Goal: Check status: Check status

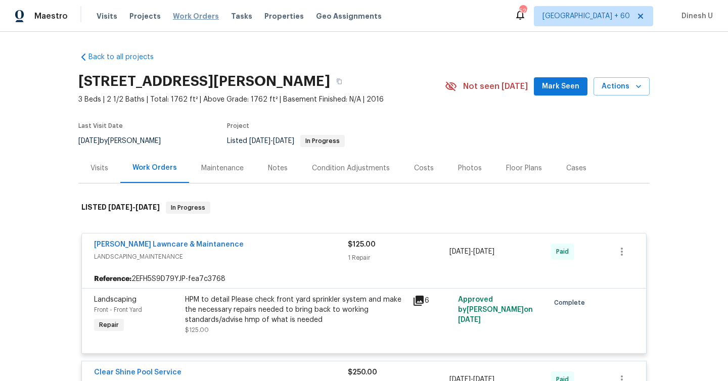
click at [196, 16] on span "Work Orders" at bounding box center [196, 16] width 46 height 10
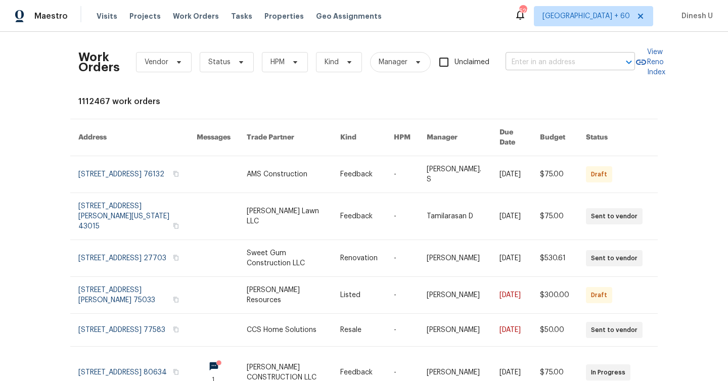
click at [543, 55] on input "text" at bounding box center [556, 63] width 101 height 16
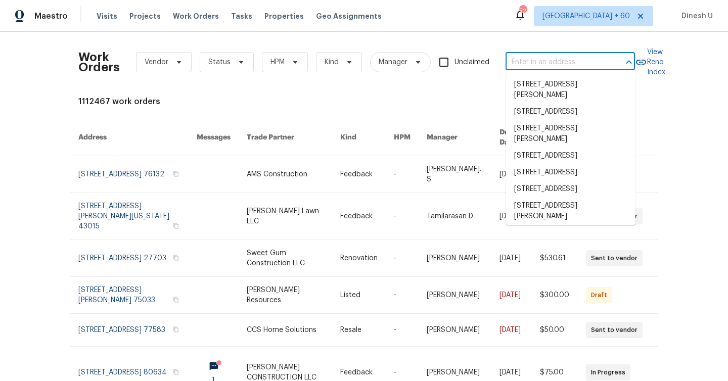
paste input "201 Running Brook Ln Mesquite, TX 75149"
type input "201 Running Brook Ln Mesquite, TX 75149"
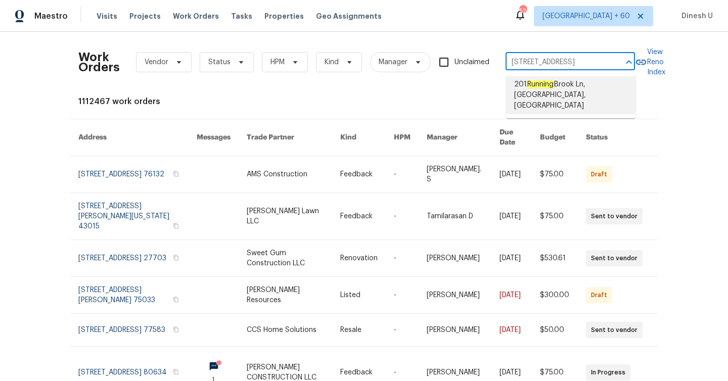
click at [532, 93] on span "201 Running Brook Ln, Mesquite, TX 75149" at bounding box center [570, 95] width 113 height 32
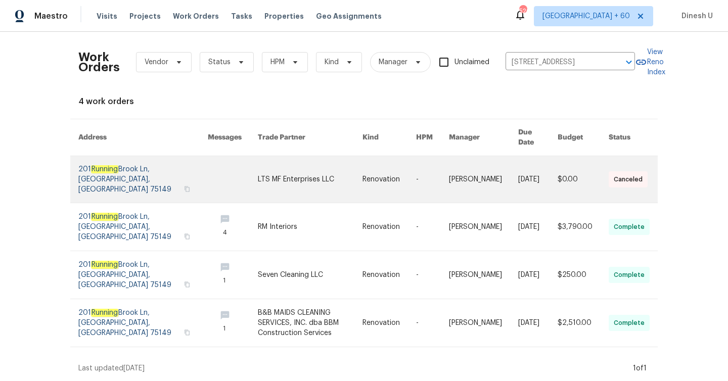
click at [108, 170] on link at bounding box center [142, 179] width 129 height 47
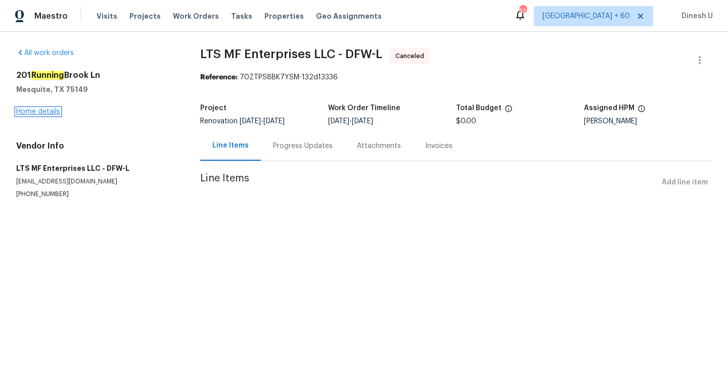
click at [48, 111] on link "Home details" at bounding box center [38, 111] width 44 height 7
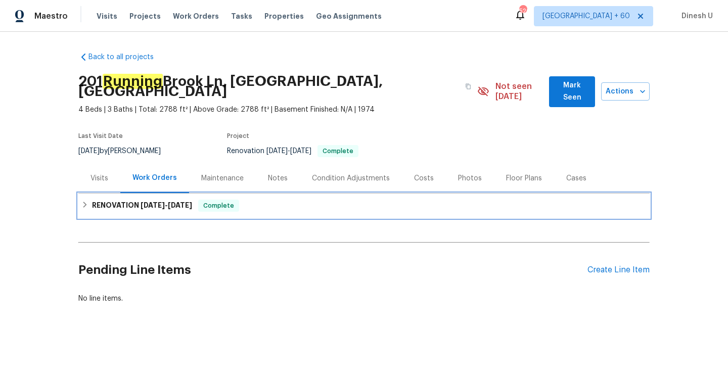
click at [165, 202] on span "7/2/25 - 8/12/25" at bounding box center [167, 205] width 52 height 7
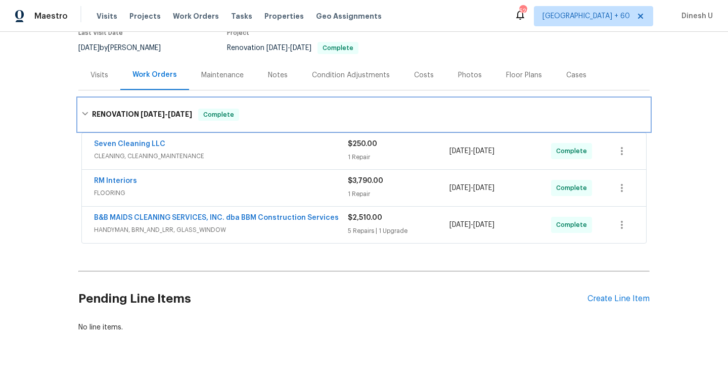
scroll to position [113, 0]
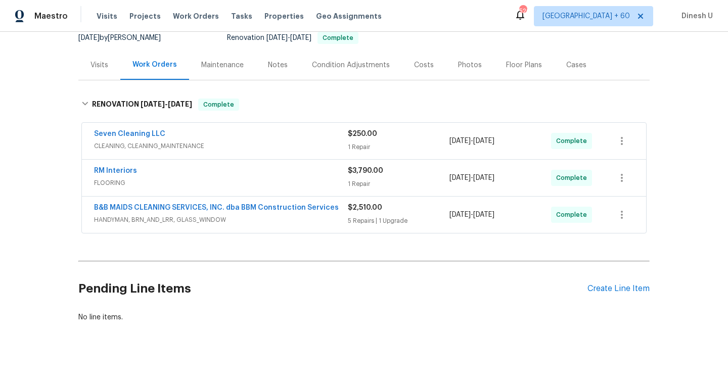
click at [359, 142] on div "1 Repair" at bounding box center [399, 147] width 102 height 10
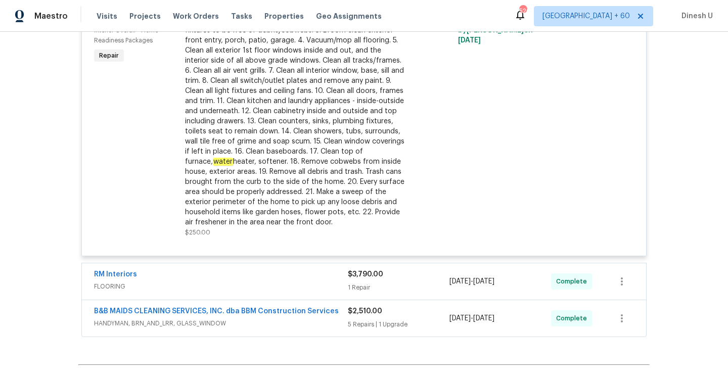
scroll to position [0, 0]
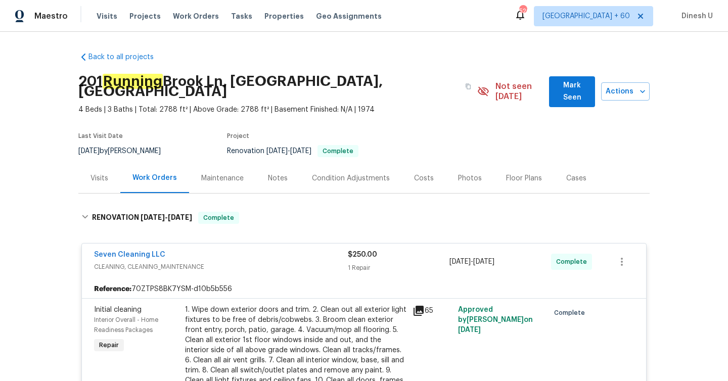
click at [106, 173] on div "Visits" at bounding box center [99, 178] width 18 height 10
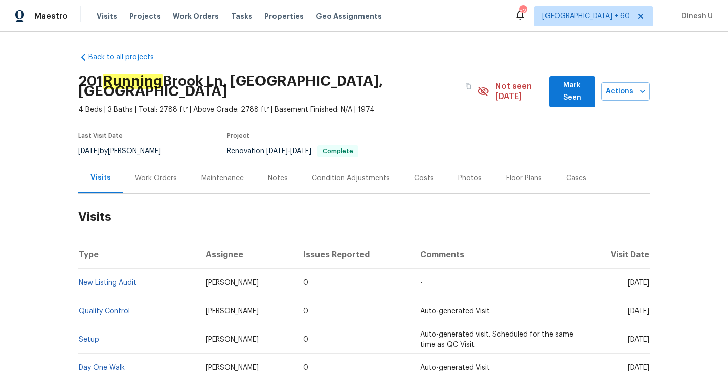
click at [150, 173] on div "Work Orders" at bounding box center [156, 178] width 42 height 10
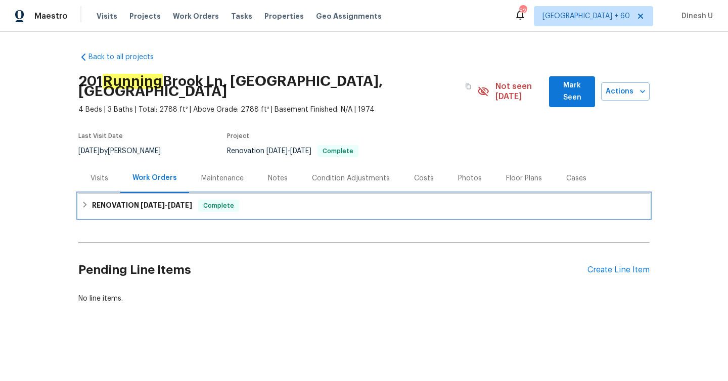
click at [174, 203] on div "RENOVATION 7/2/25 - 8/12/25 Complete" at bounding box center [363, 206] width 571 height 24
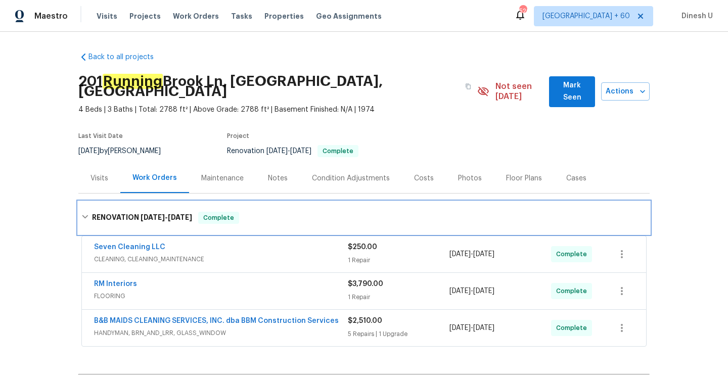
scroll to position [108, 0]
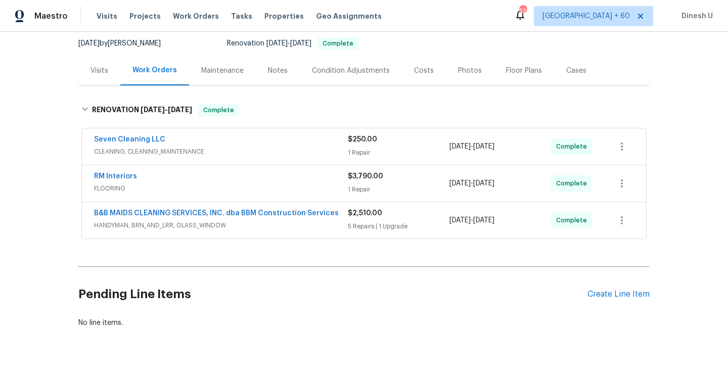
click at [358, 148] on div "$250.00 1 Repair" at bounding box center [399, 146] width 102 height 24
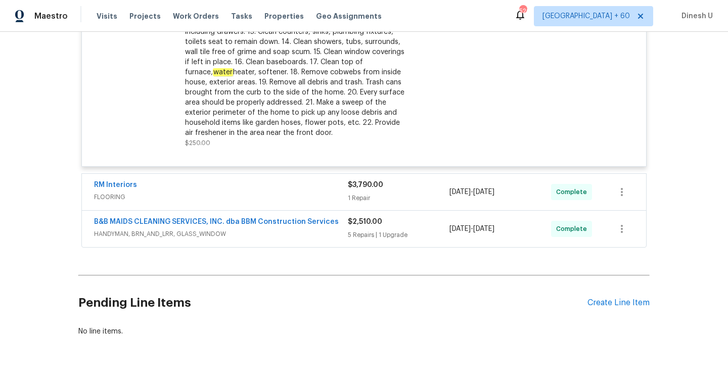
scroll to position [393, 0]
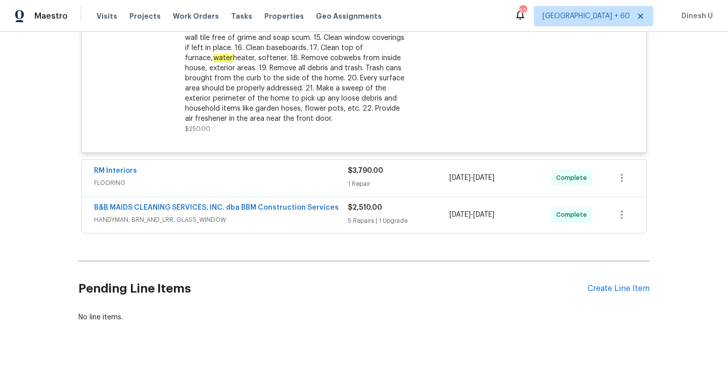
click at [353, 179] on div "1 Repair" at bounding box center [399, 184] width 102 height 10
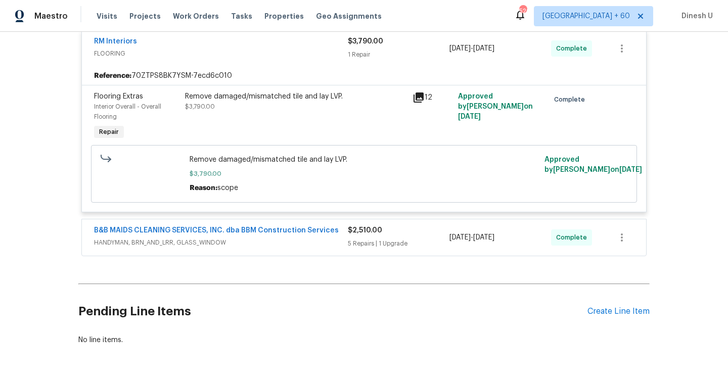
scroll to position [524, 0]
click at [378, 238] on div "5 Repairs | 1 Upgrade" at bounding box center [399, 243] width 102 height 10
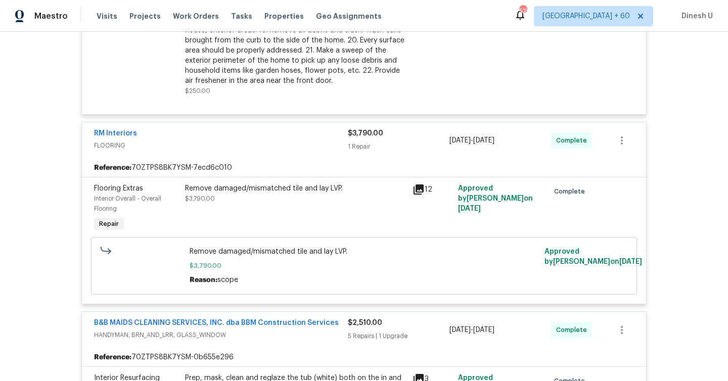
scroll to position [427, 0]
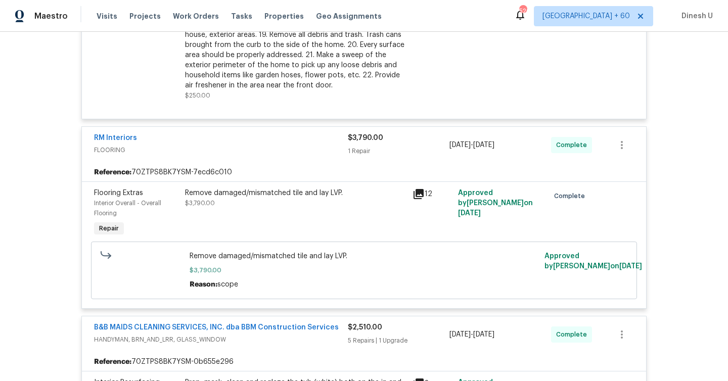
click at [421, 189] on icon at bounding box center [419, 194] width 10 height 10
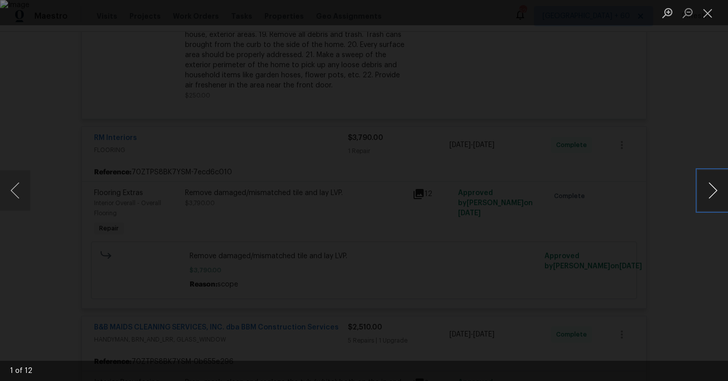
click at [714, 189] on button "Next image" at bounding box center [713, 190] width 30 height 40
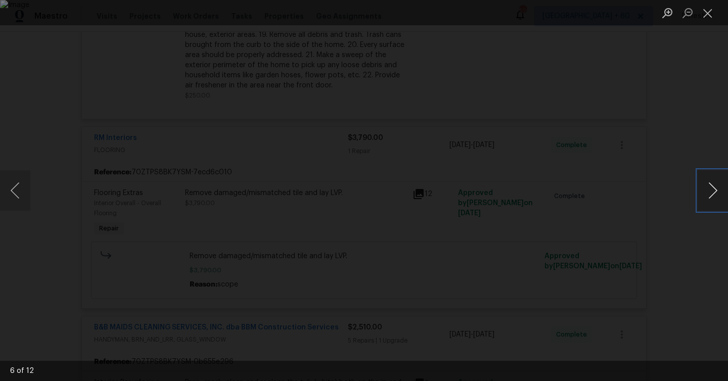
click at [714, 189] on button "Next image" at bounding box center [713, 190] width 30 height 40
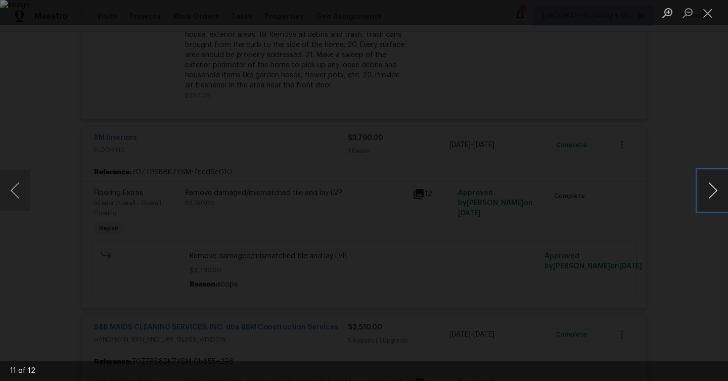
click at [714, 189] on button "Next image" at bounding box center [713, 190] width 30 height 40
click at [710, 11] on button "Close lightbox" at bounding box center [708, 13] width 20 height 18
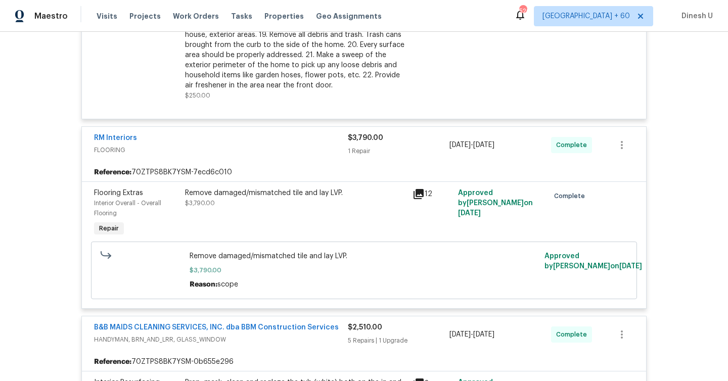
click at [210, 188] on div "Remove damaged/mismatched tile and lay LVP." at bounding box center [295, 193] width 221 height 10
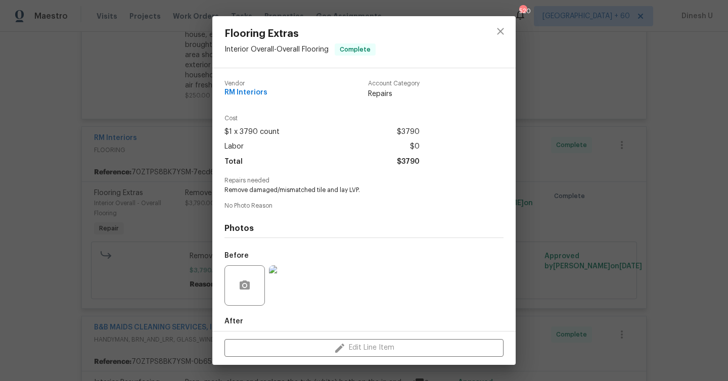
click at [98, 96] on div "Flooring Extras Interior Overall - Overall Flooring Complete Vendor RM Interior…" at bounding box center [364, 190] width 728 height 381
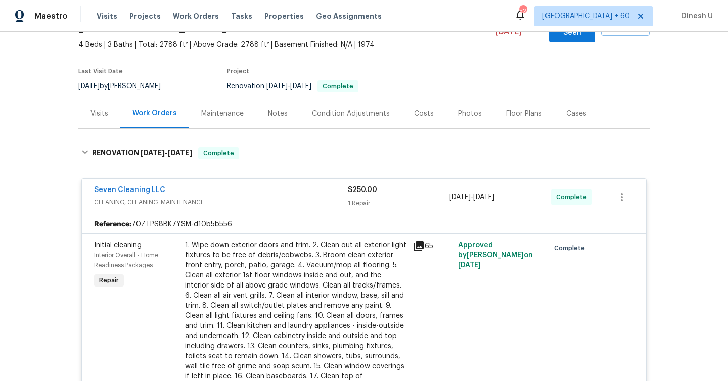
scroll to position [0, 0]
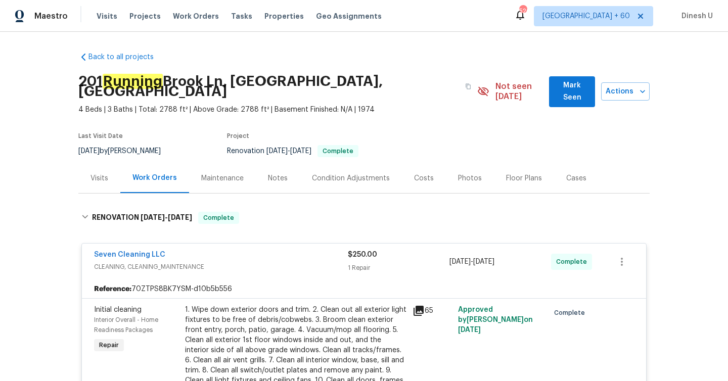
click at [90, 173] on div "Visits" at bounding box center [99, 178] width 18 height 10
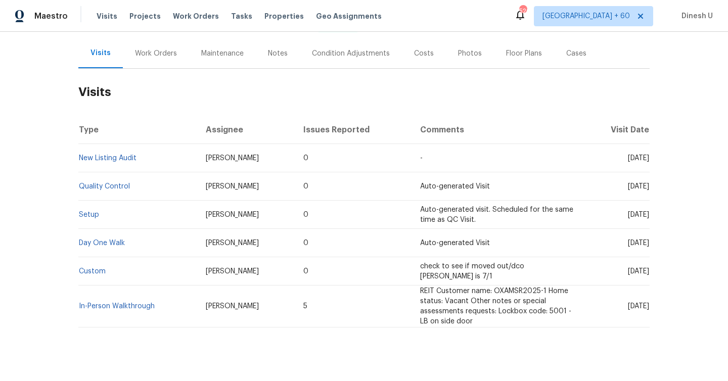
scroll to position [129, 0]
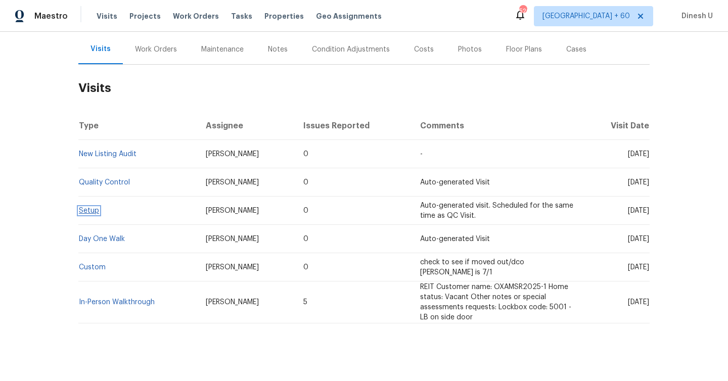
click at [83, 207] on link "Setup" at bounding box center [89, 210] width 20 height 7
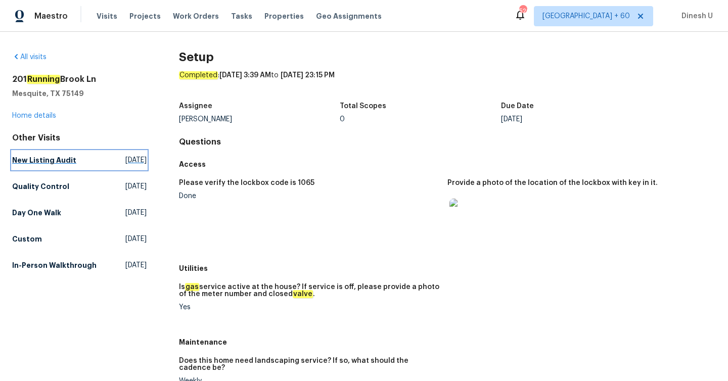
click at [125, 158] on span "Thu, Aug 14 2025" at bounding box center [135, 160] width 21 height 10
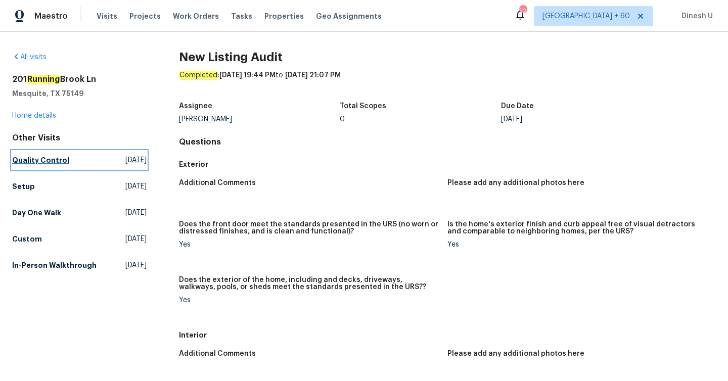
click at [125, 158] on span "Tue, Aug 12 2025" at bounding box center [135, 160] width 21 height 10
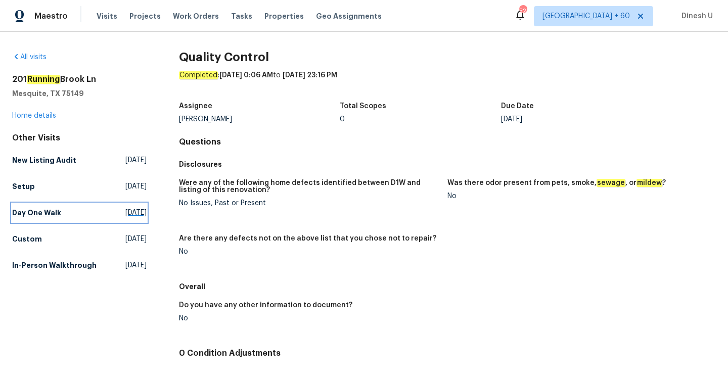
click at [125, 213] on span "Fri, Jul 11 2025" at bounding box center [135, 213] width 21 height 10
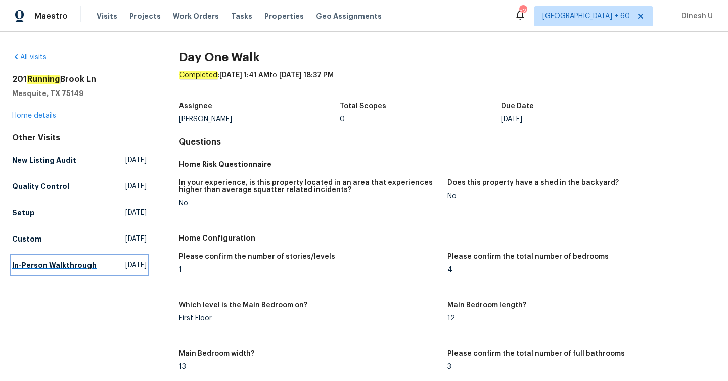
click at [125, 263] on span "Mon, Mar 10 2025" at bounding box center [135, 265] width 21 height 10
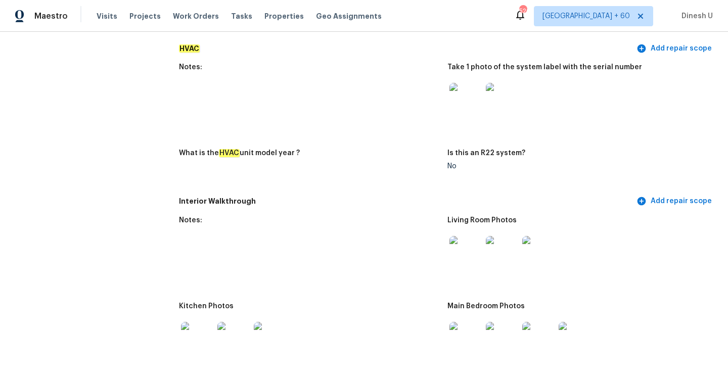
scroll to position [705, 0]
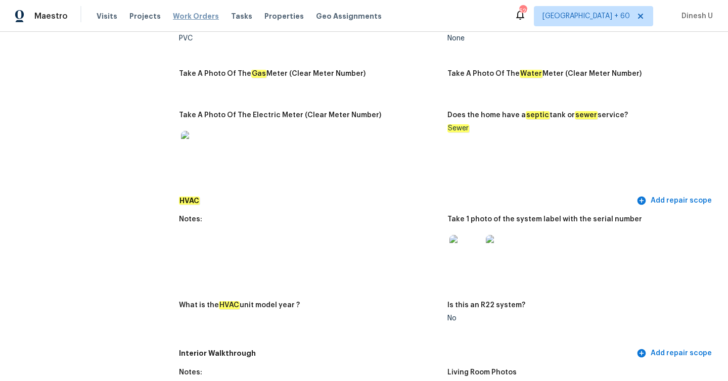
click at [199, 15] on span "Work Orders" at bounding box center [196, 16] width 46 height 10
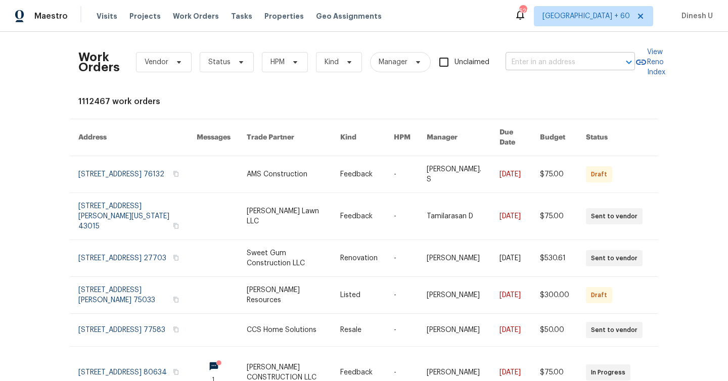
click at [533, 62] on input "text" at bounding box center [556, 63] width 101 height 16
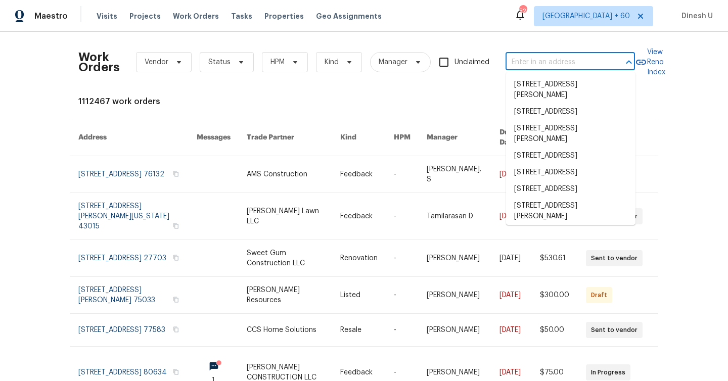
paste input "419 Berkshire Pl Fairburn, GA 30213"
type input "419 Berkshire Pl Fairburn, GA 30213"
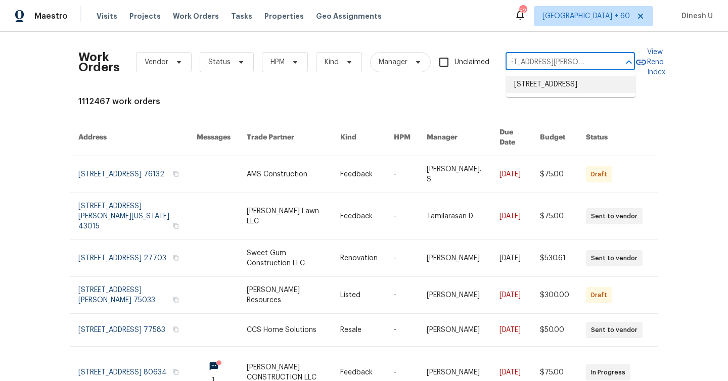
click at [528, 85] on li "419 Berkshire Pl, Fairburn, GA 30213" at bounding box center [570, 84] width 129 height 17
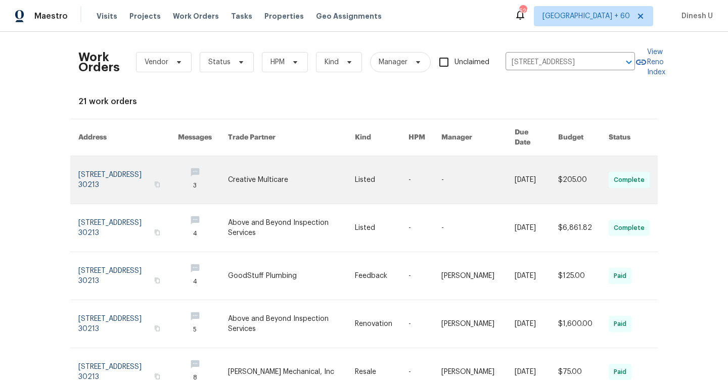
click at [125, 168] on link at bounding box center [128, 180] width 100 height 48
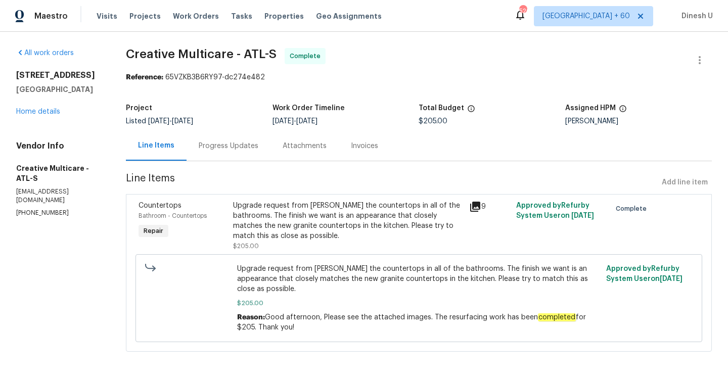
click at [37, 116] on div "419 Berkshire Pl Fairburn, GA 30213 Home details" at bounding box center [58, 93] width 85 height 47
click at [28, 114] on link "Home details" at bounding box center [38, 111] width 44 height 7
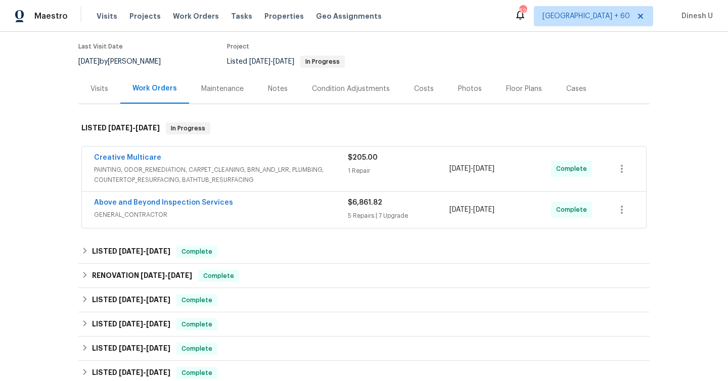
scroll to position [91, 0]
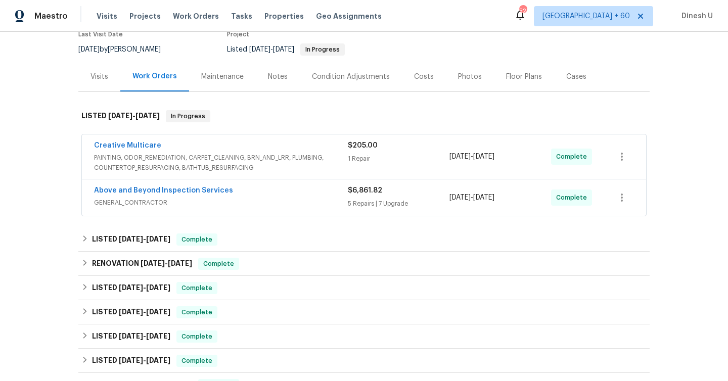
click at [359, 158] on div "1 Repair" at bounding box center [399, 159] width 102 height 10
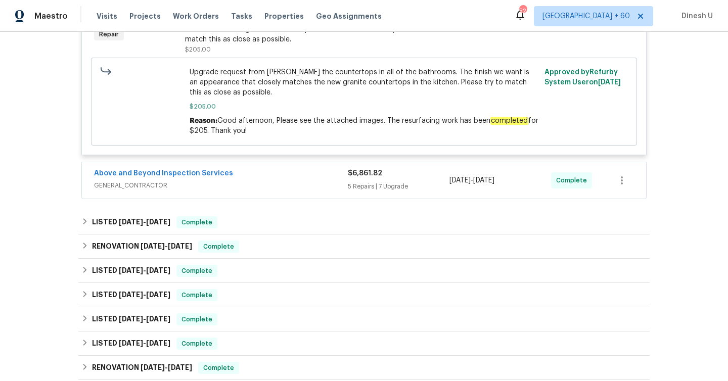
scroll to position [315, 0]
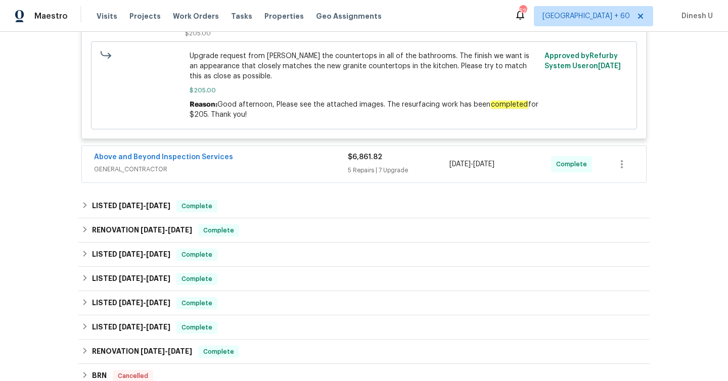
click at [362, 169] on div "5 Repairs | 7 Upgrade" at bounding box center [399, 170] width 102 height 10
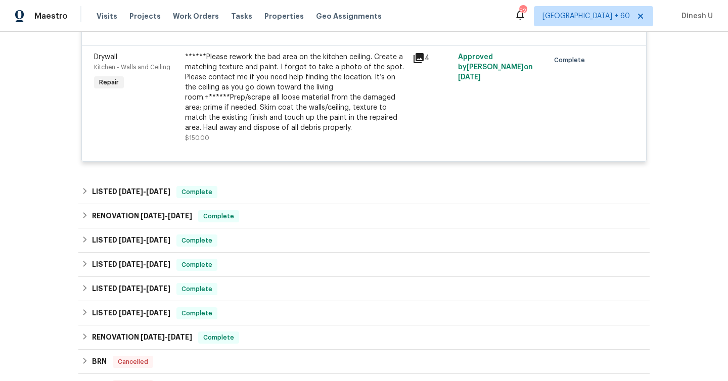
scroll to position [1546, 0]
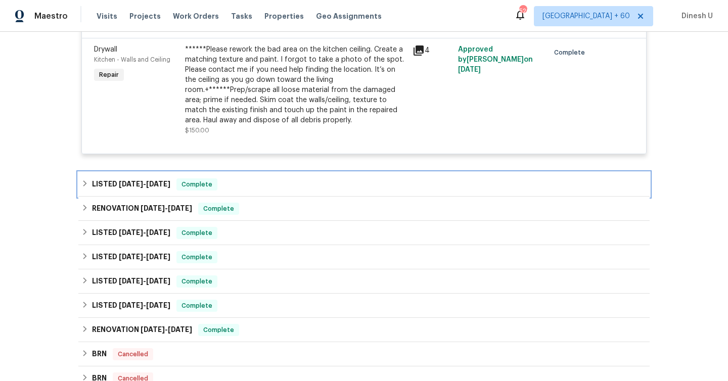
click at [153, 178] on h6 "LISTED 4/16/25 - 4/18/25" at bounding box center [131, 184] width 78 height 12
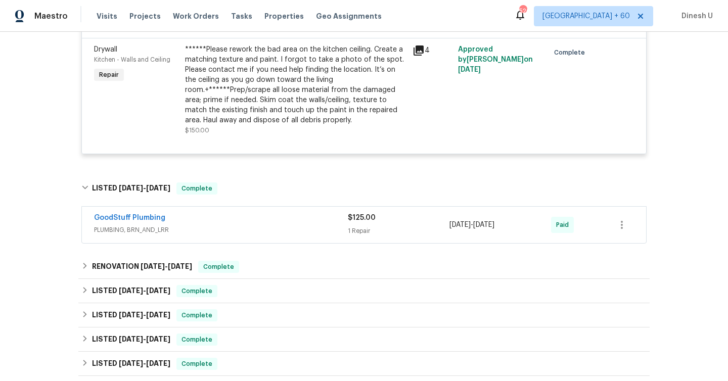
click at [352, 213] on div "$125.00 1 Repair" at bounding box center [399, 225] width 102 height 24
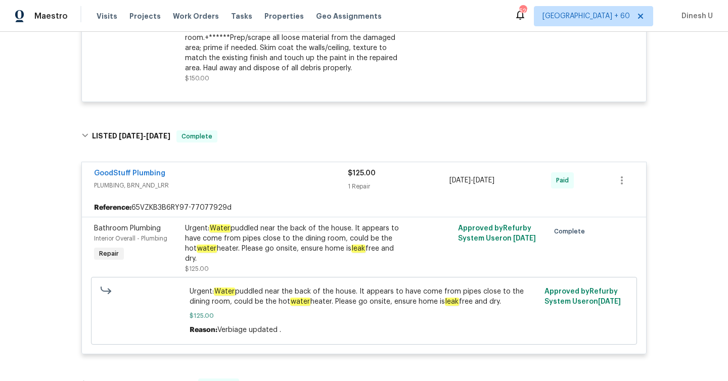
scroll to position [1589, 0]
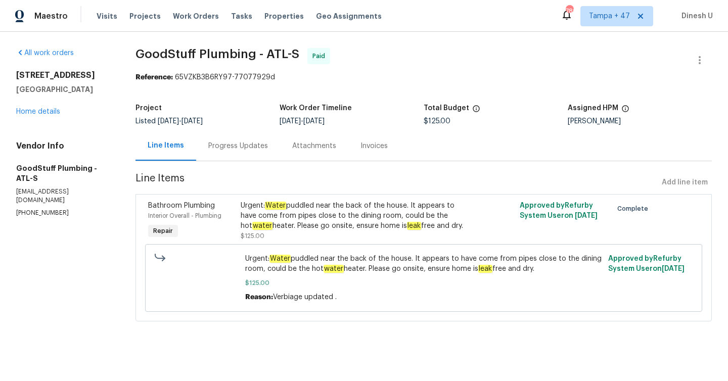
click at [243, 143] on div "Progress Updates" at bounding box center [238, 146] width 60 height 10
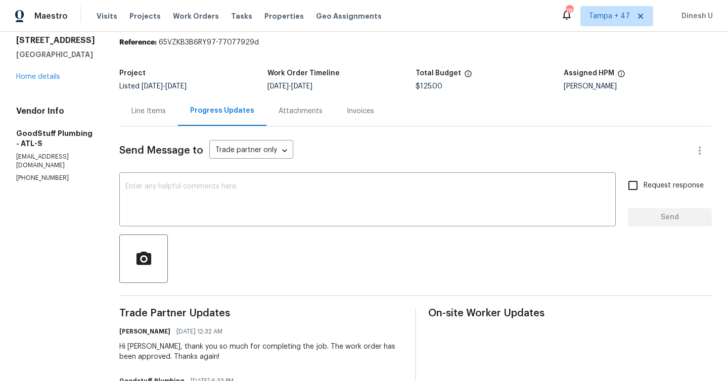
scroll to position [25, 0]
